Goal: Task Accomplishment & Management: Manage account settings

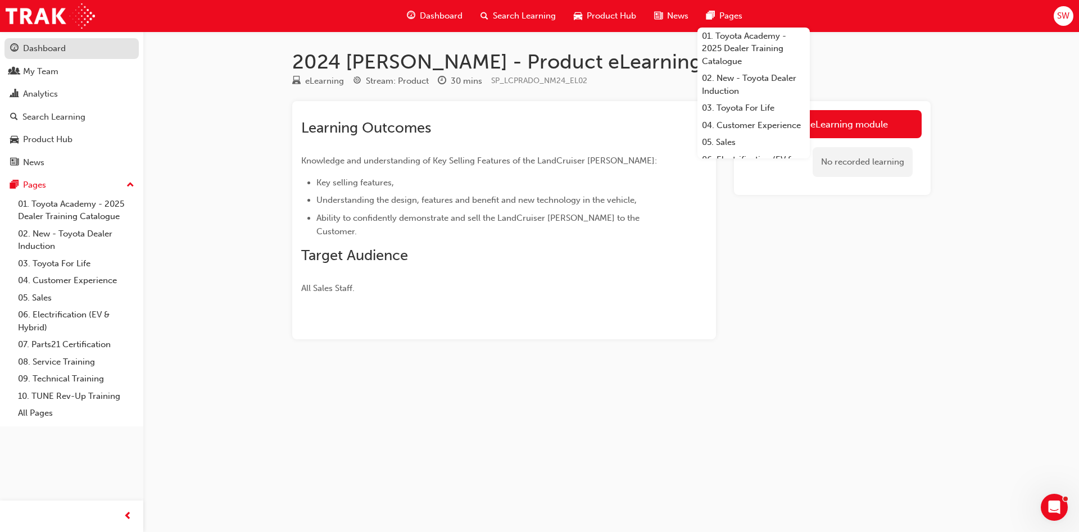
click at [48, 40] on link "Dashboard" at bounding box center [71, 48] width 134 height 21
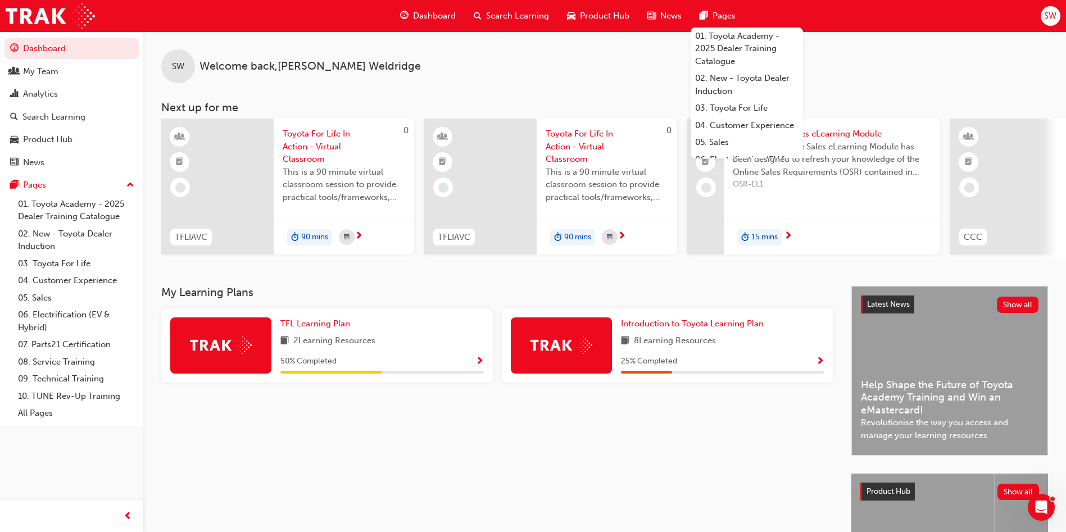
click at [528, 11] on span "Search Learning" at bounding box center [517, 16] width 63 height 13
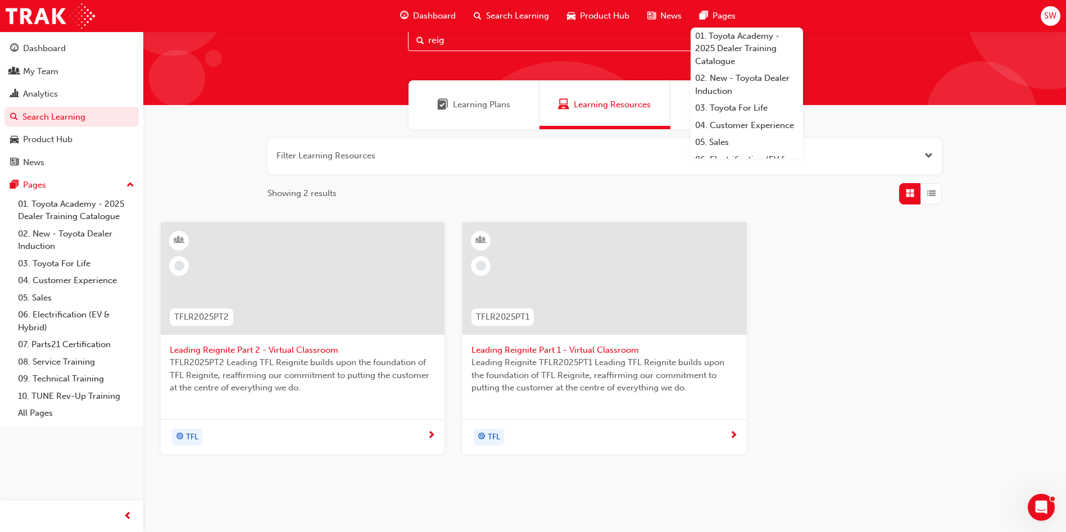
scroll to position [69, 0]
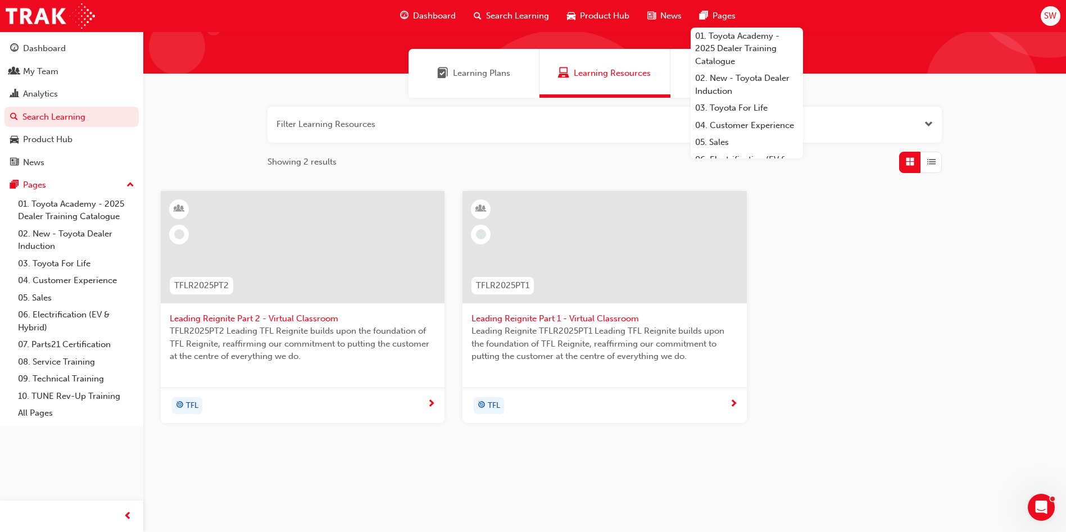
click at [332, 221] on div at bounding box center [303, 247] width 284 height 112
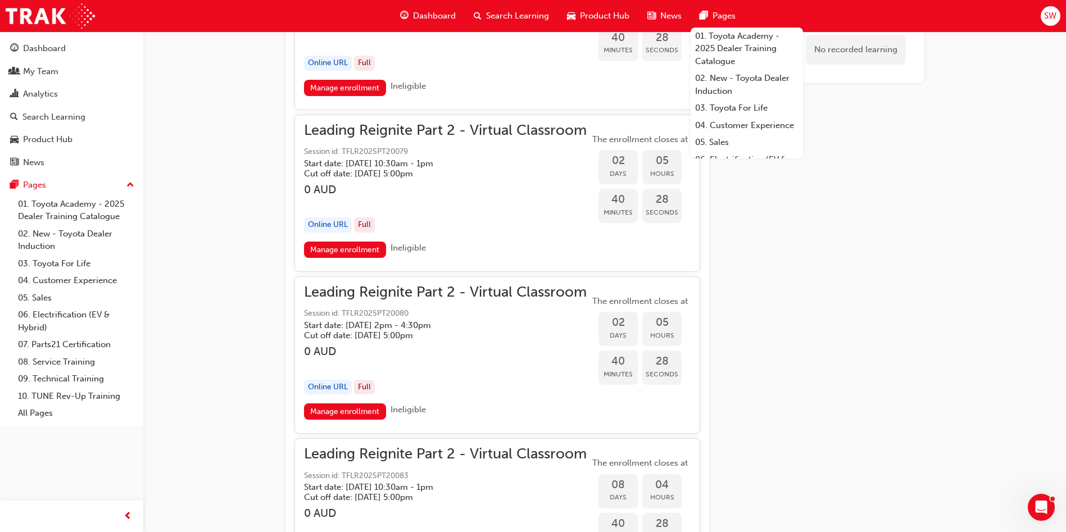
scroll to position [1377, 0]
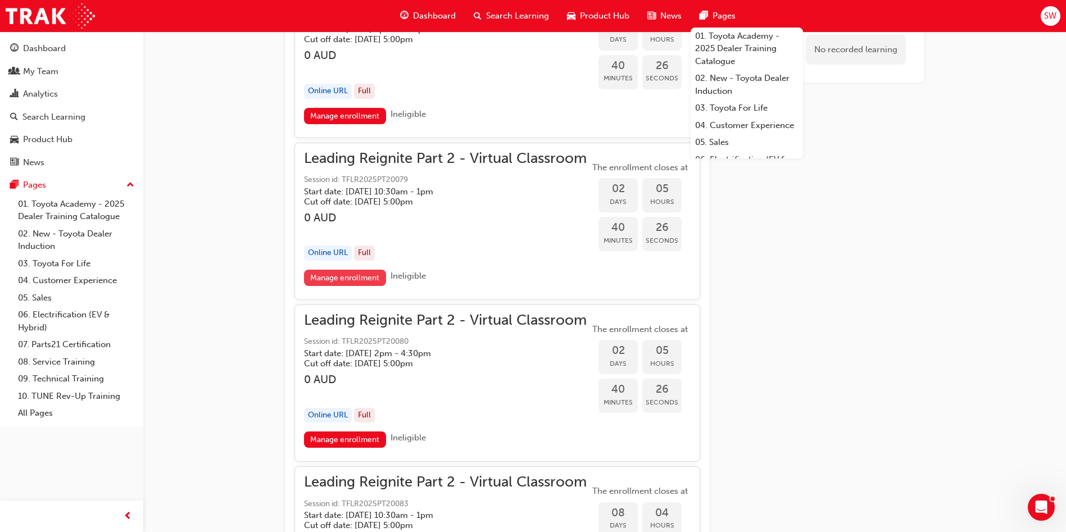
click at [353, 281] on link "Manage enrollment" at bounding box center [345, 278] width 82 height 16
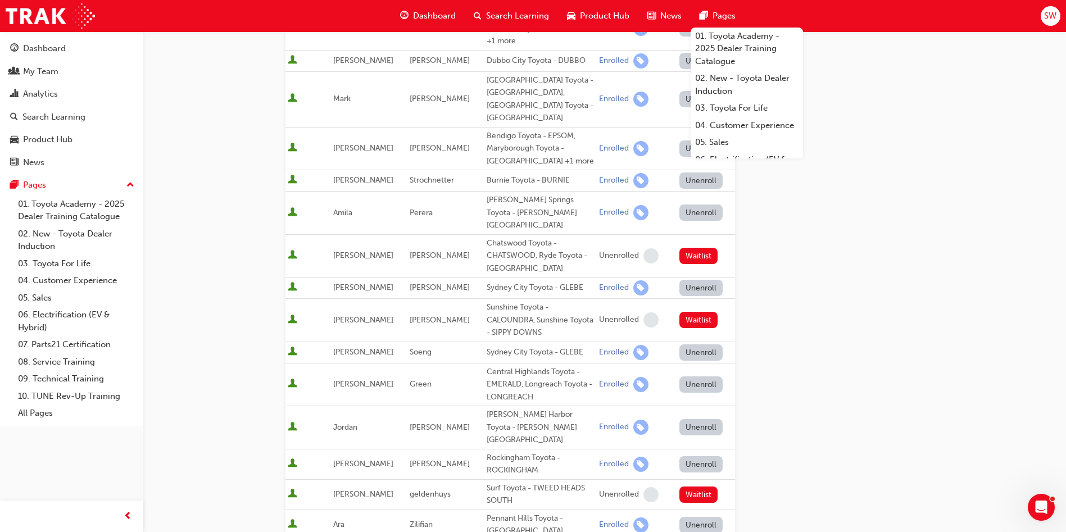
scroll to position [777, 0]
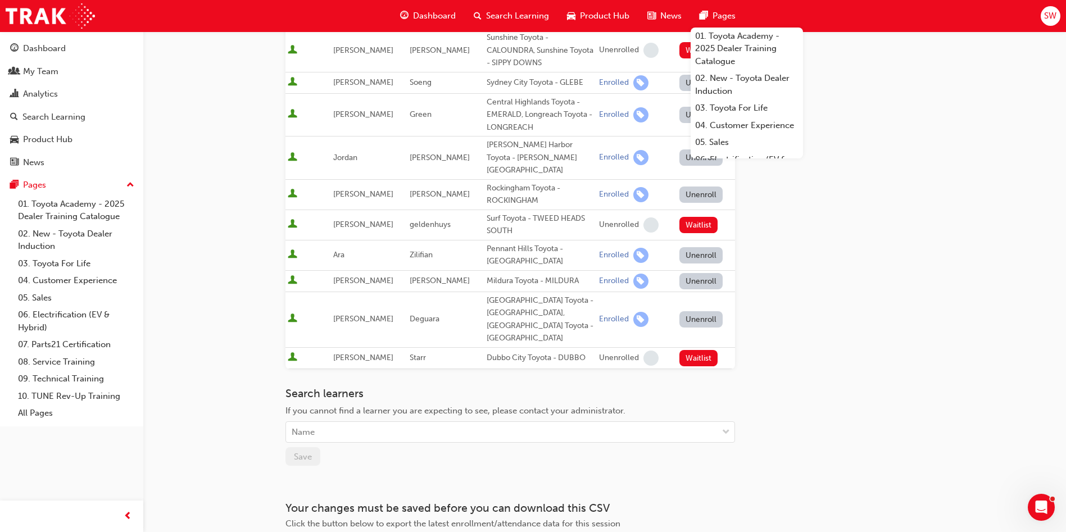
click at [703, 311] on button "Unenroll" at bounding box center [702, 319] width 44 height 16
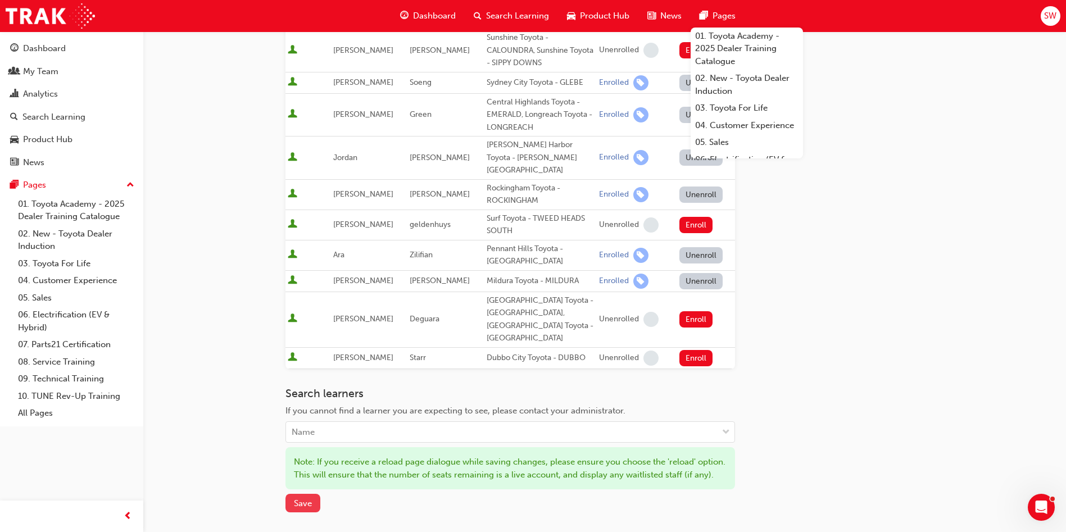
click at [305, 422] on div "Search learners If you cannot find a learner you are expecting to see, please c…" at bounding box center [511, 450] width 450 height 126
click at [300, 499] on span "Save" at bounding box center [303, 504] width 18 height 10
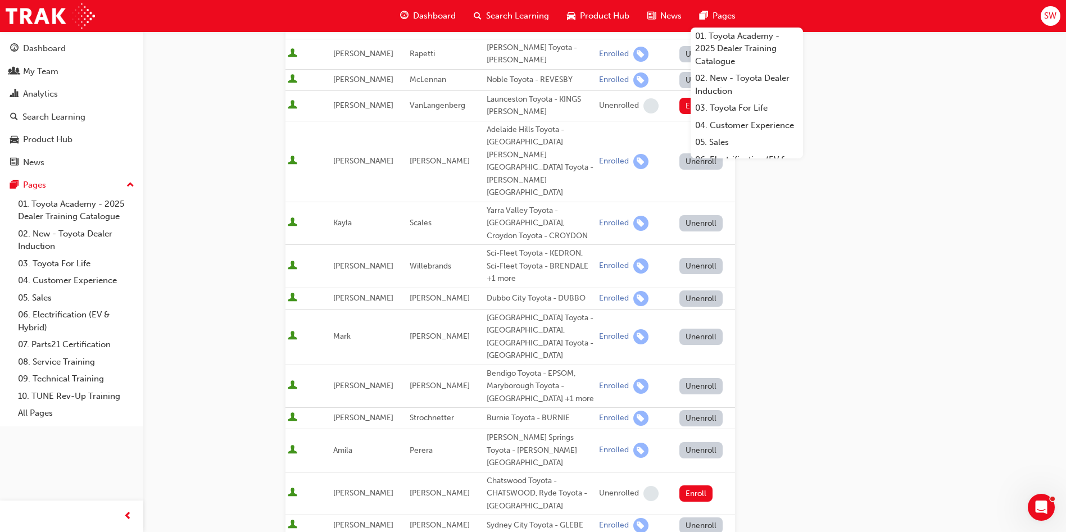
scroll to position [271, 0]
